Goal: Task Accomplishment & Management: Manage account settings

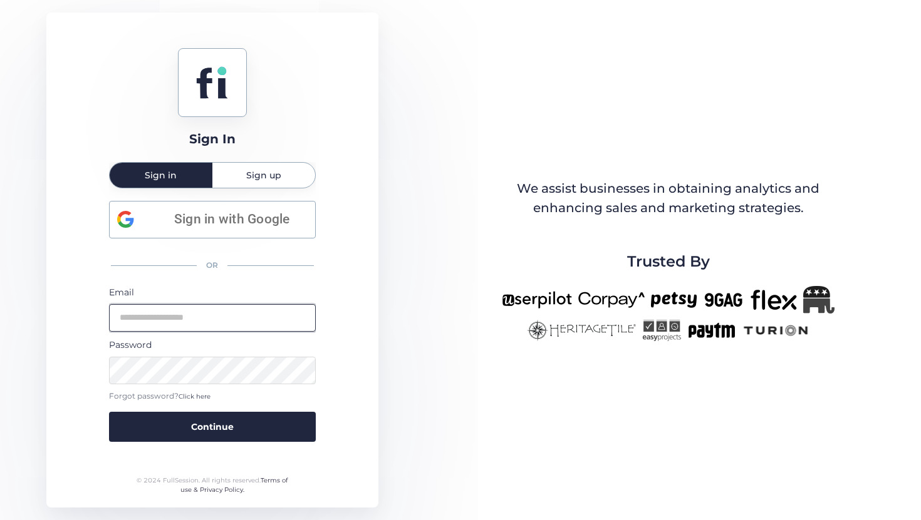
click at [152, 312] on input "email" at bounding box center [212, 318] width 207 height 28
type input "**********"
click at [109, 412] on button "Continue" at bounding box center [212, 427] width 207 height 30
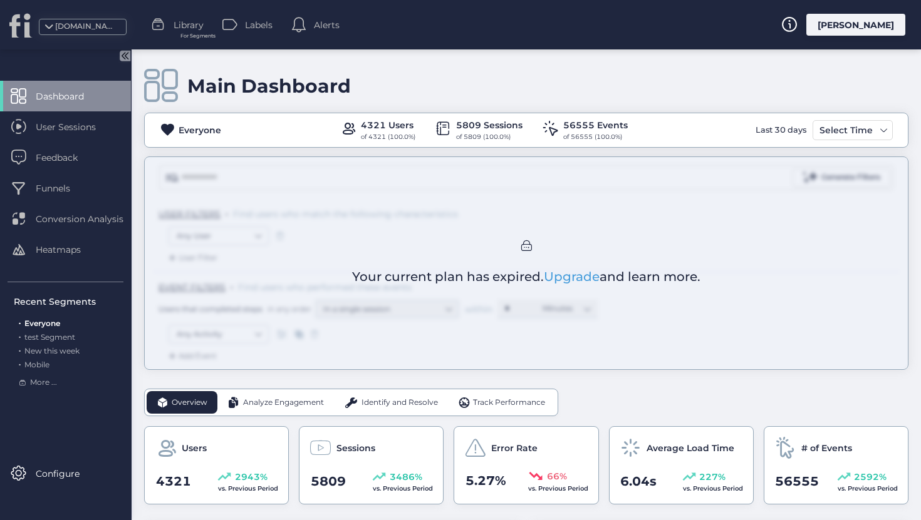
click at [90, 30] on div "[DOMAIN_NAME]" at bounding box center [86, 27] width 63 height 12
